Goal: Information Seeking & Learning: Find specific fact

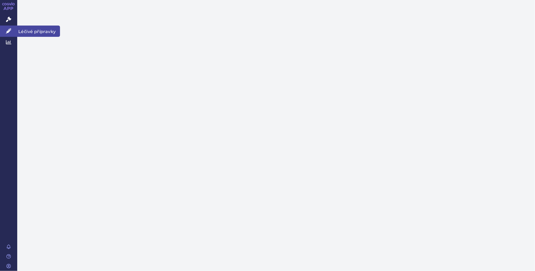
click at [6, 31] on icon at bounding box center [8, 30] width 5 height 5
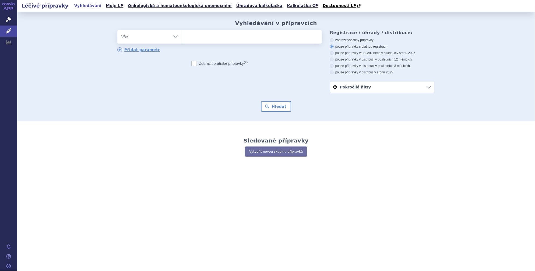
click at [205, 39] on ul at bounding box center [252, 35] width 140 height 11
click at [182, 39] on select at bounding box center [182, 36] width 0 height 13
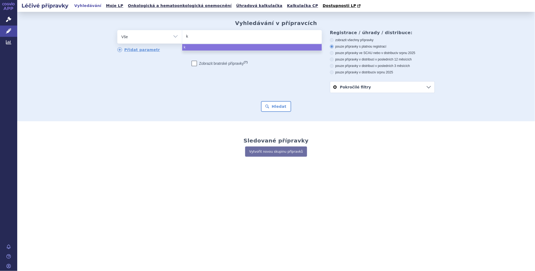
type input "ke"
type input "key"
type input "keyt"
type input "keytru"
type input "keytrud"
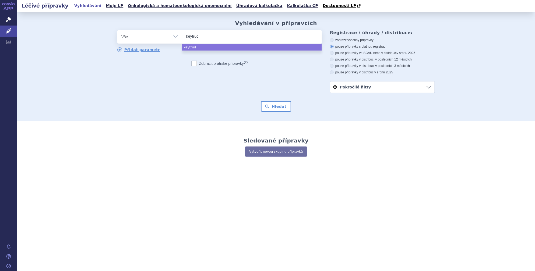
type input "keytruda"
select select "keytruda"
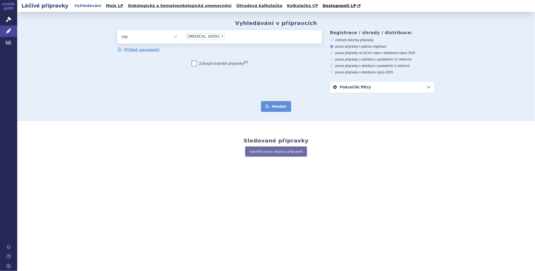
click at [274, 107] on button "Hledat" at bounding box center [276, 106] width 30 height 11
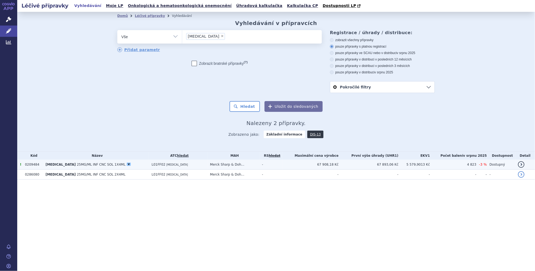
click at [99, 167] on span "25MG/ML INF CNC SOL 1X4ML" at bounding box center [101, 165] width 49 height 4
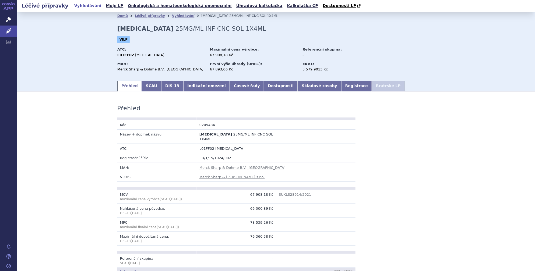
scroll to position [163, 0]
